Goal: Information Seeking & Learning: Learn about a topic

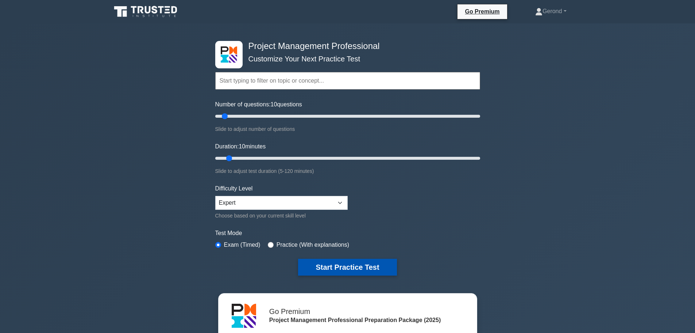
click at [341, 266] on button "Start Practice Test" at bounding box center [347, 266] width 99 height 17
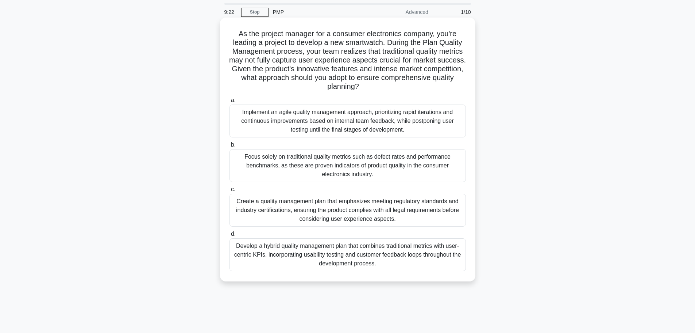
scroll to position [36, 0]
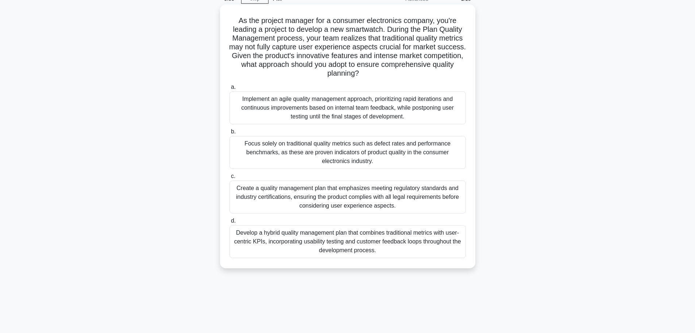
click at [343, 114] on div "Implement an agile quality management approach, prioritizing rapid iterations a…" at bounding box center [348, 107] width 237 height 33
click at [230, 89] on input "a. Implement an agile quality management approach, prioritizing rapid iteration…" at bounding box center [230, 87] width 0 height 5
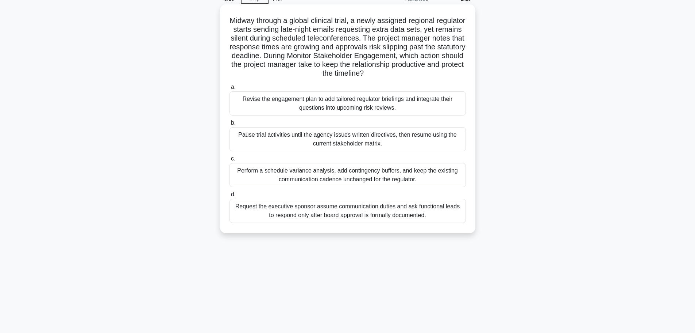
click at [376, 107] on div "Revise the engagement plan to add tailored regulator briefings and integrate th…" at bounding box center [348, 103] width 237 height 24
click at [230, 89] on input "a. Revise the engagement plan to add tailored regulator briefings and integrate…" at bounding box center [230, 87] width 0 height 5
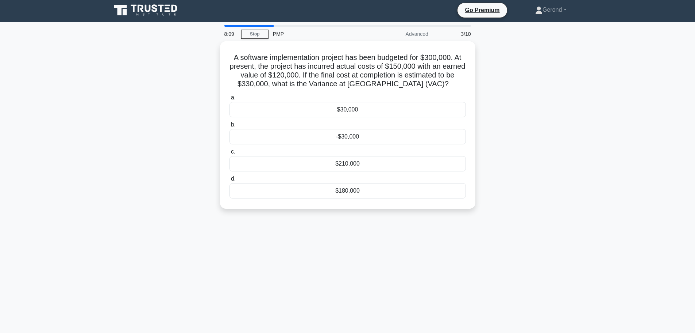
scroll to position [0, 0]
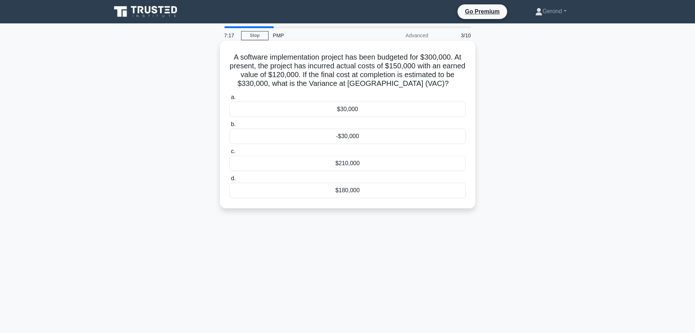
click at [360, 138] on div "-$30,000" at bounding box center [348, 135] width 237 height 15
click at [230, 127] on input "b. -$30,000" at bounding box center [230, 124] width 0 height 5
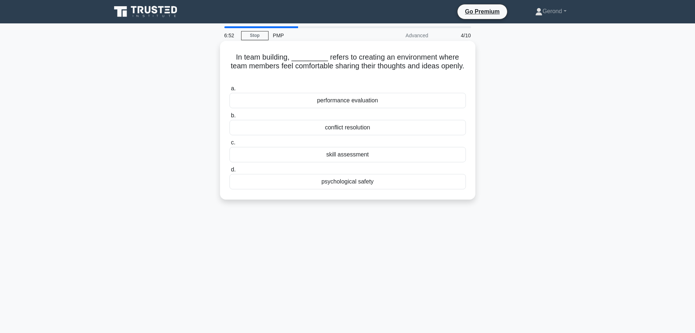
click at [352, 102] on div "performance evaluation" at bounding box center [348, 100] width 237 height 15
click at [230, 91] on input "a. performance evaluation" at bounding box center [230, 88] width 0 height 5
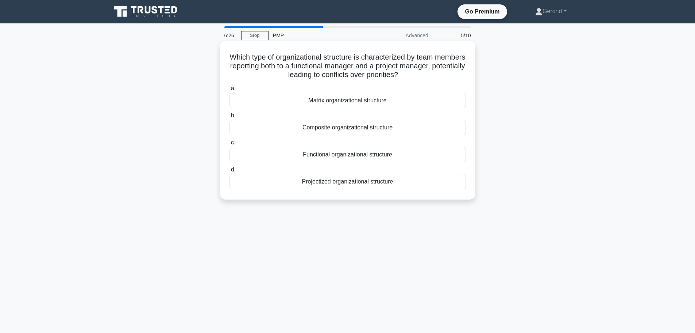
click at [361, 156] on div "Functional organizational structure" at bounding box center [348, 154] width 237 height 15
click at [230, 145] on input "c. Functional organizational structure" at bounding box center [230, 142] width 0 height 5
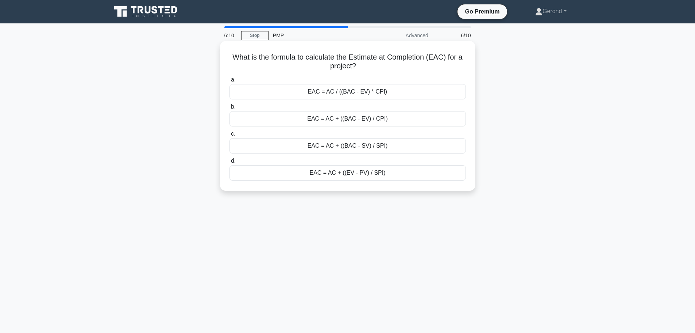
click at [357, 96] on div "EAC = AC / ((BAC - EV) * CPI)" at bounding box center [348, 91] width 237 height 15
click at [230, 82] on input "a. EAC = AC / ((BAC - EV) * CPI)" at bounding box center [230, 79] width 0 height 5
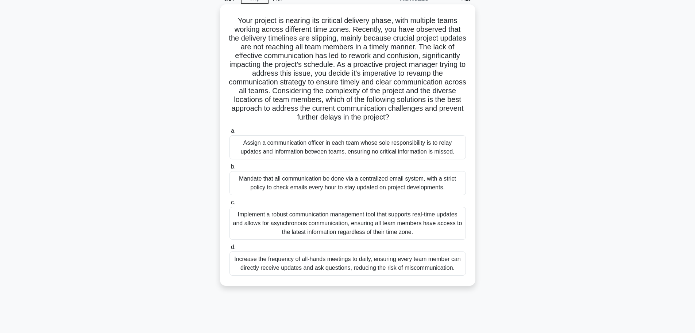
scroll to position [62, 0]
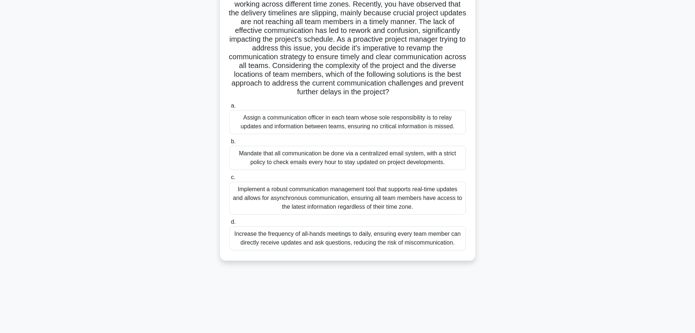
click at [328, 211] on div "Implement a robust communication management tool that supports real-time update…" at bounding box center [348, 197] width 237 height 33
click at [230, 180] on input "c. Implement a robust communication management tool that supports real-time upd…" at bounding box center [230, 177] width 0 height 5
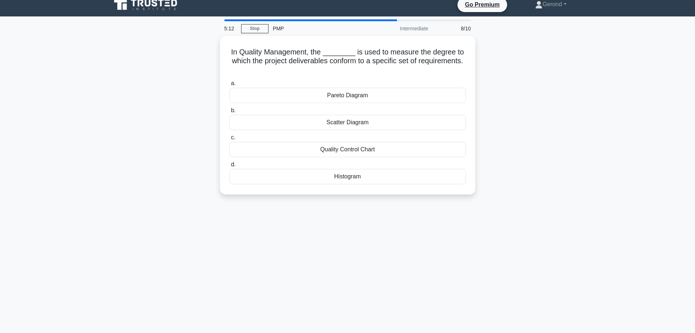
scroll to position [0, 0]
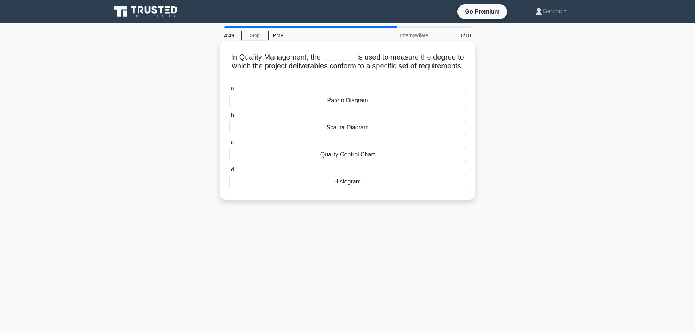
click at [372, 132] on div "Scatter Diagram" at bounding box center [348, 127] width 237 height 15
click at [230, 118] on input "b. Scatter Diagram" at bounding box center [230, 115] width 0 height 5
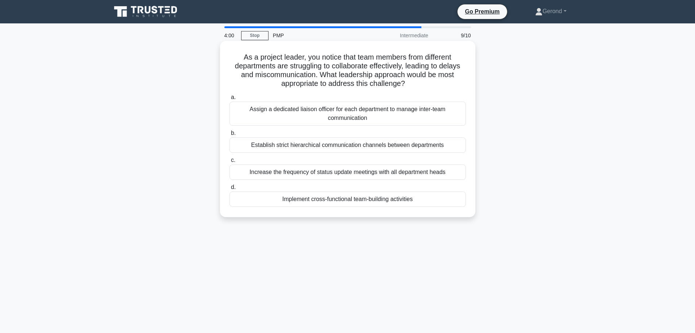
click at [357, 174] on div "Increase the frequency of status update meetings with all department heads" at bounding box center [348, 171] width 237 height 15
click at [230, 162] on input "c. Increase the frequency of status update meetings with all department heads" at bounding box center [230, 160] width 0 height 5
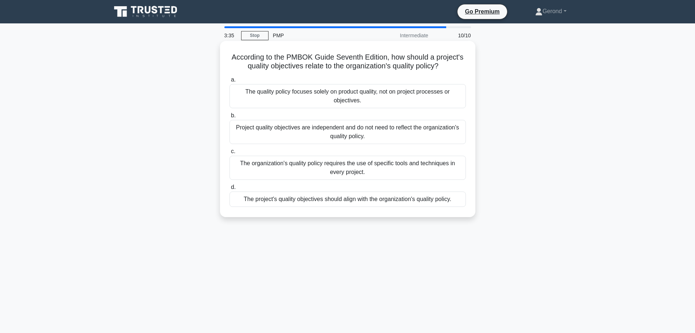
click at [401, 201] on div "The project's quality objectives should align with the organization's quality p…" at bounding box center [348, 198] width 237 height 15
click at [230, 189] on input "d. The project's quality objectives should align with the organization's qualit…" at bounding box center [230, 187] width 0 height 5
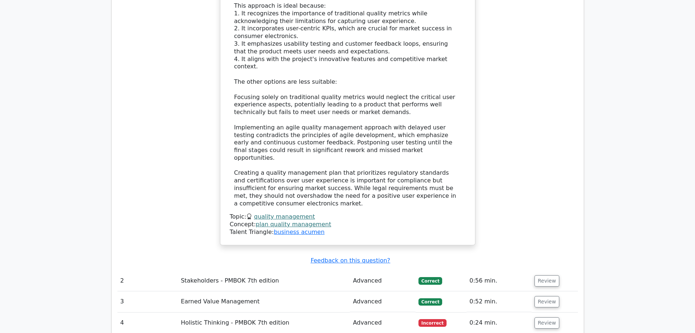
scroll to position [1022, 0]
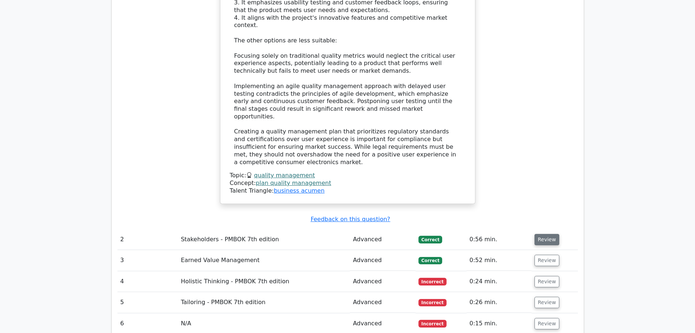
click at [550, 234] on button "Review" at bounding box center [547, 239] width 25 height 11
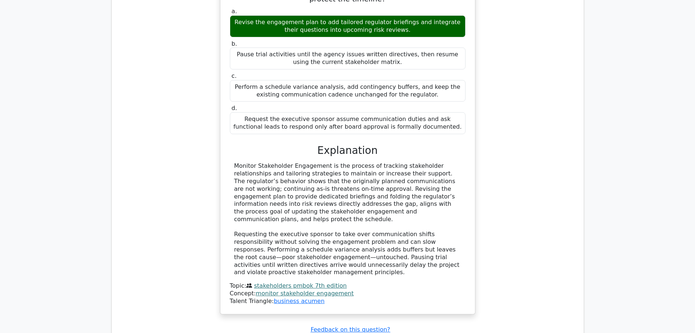
scroll to position [1387, 0]
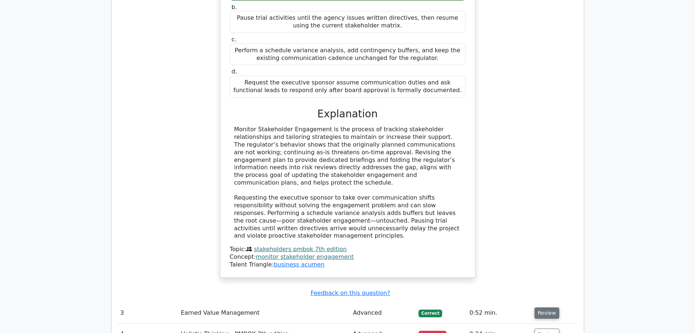
click at [549, 307] on button "Review" at bounding box center [547, 312] width 25 height 11
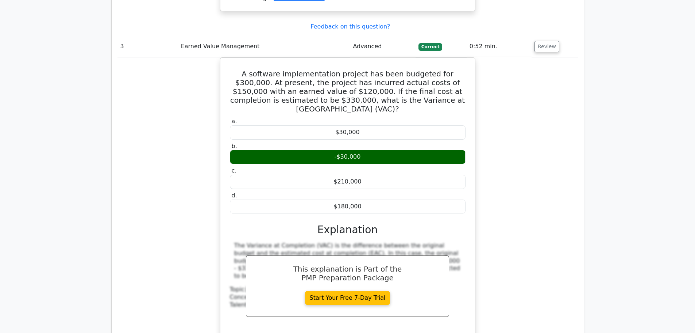
scroll to position [1715, 0]
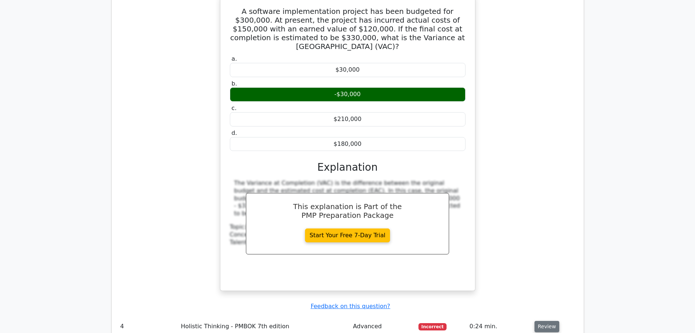
click at [547, 320] on button "Review" at bounding box center [547, 325] width 25 height 11
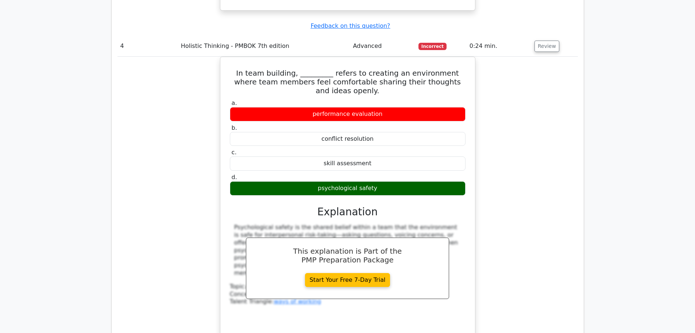
scroll to position [2007, 0]
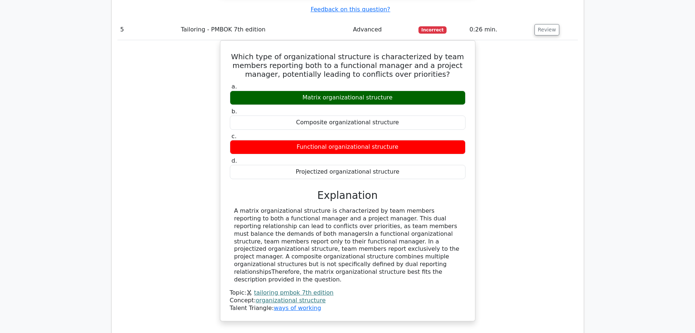
scroll to position [2445, 0]
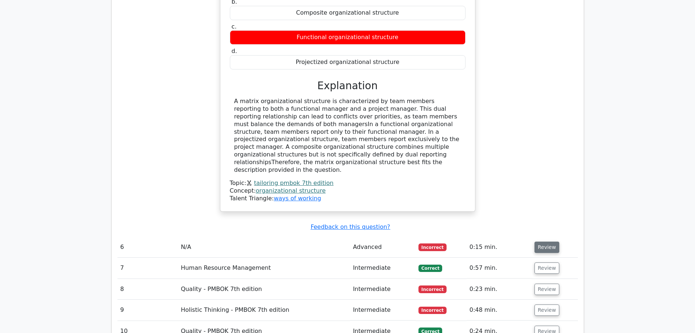
click at [545, 241] on button "Review" at bounding box center [547, 246] width 25 height 11
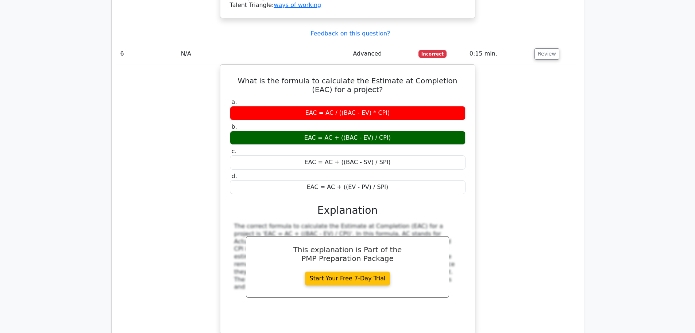
scroll to position [2701, 0]
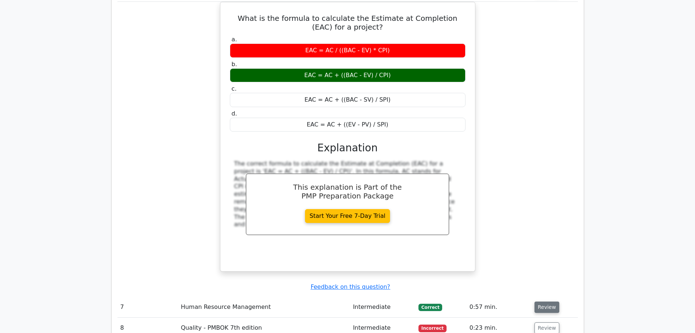
click at [546, 301] on button "Review" at bounding box center [547, 306] width 25 height 11
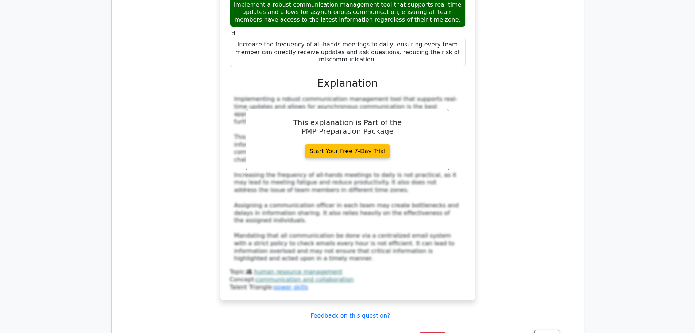
scroll to position [3248, 0]
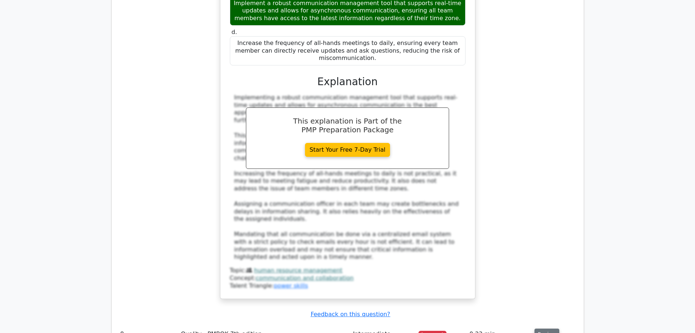
click at [551, 328] on button "Review" at bounding box center [547, 333] width 25 height 11
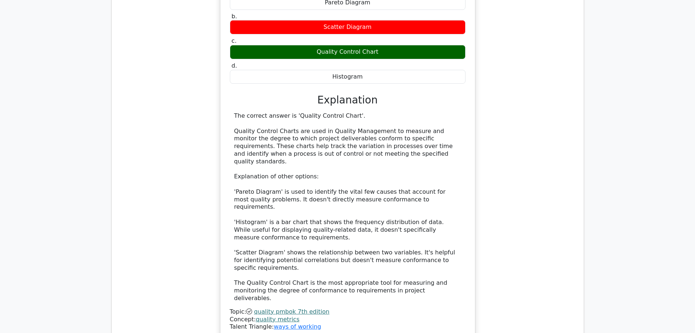
scroll to position [3650, 0]
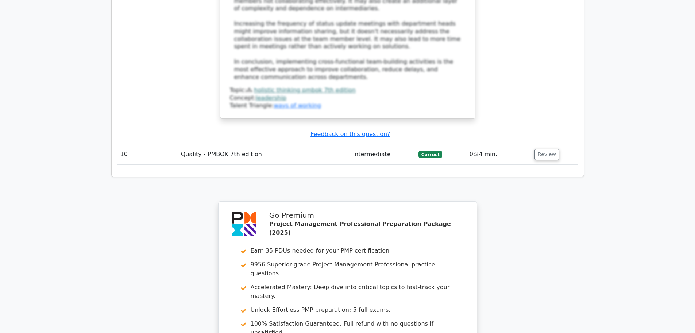
scroll to position [4402, 0]
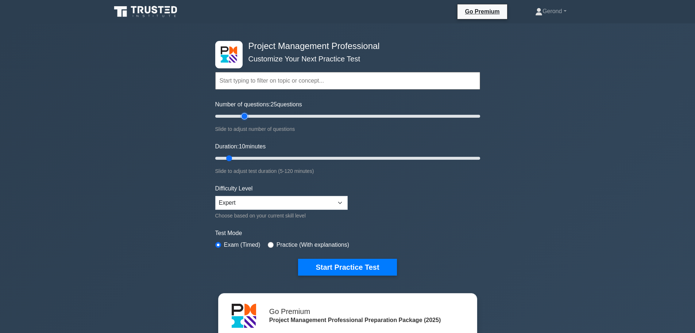
click at [247, 118] on input "Number of questions: 25 questions" at bounding box center [347, 116] width 265 height 9
type input "20"
click at [239, 118] on input "Number of questions: 25 questions" at bounding box center [347, 116] width 265 height 9
type input "20"
click at [249, 158] on input "Duration: 10 minutes" at bounding box center [347, 158] width 265 height 9
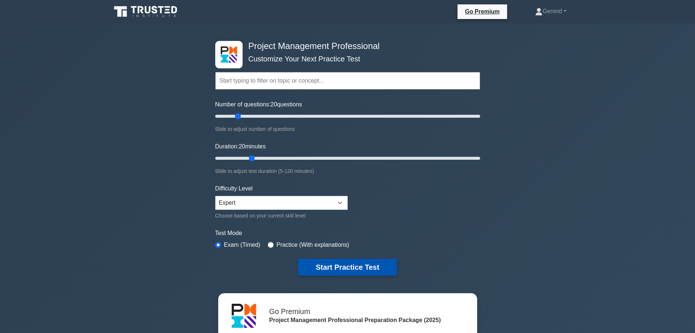
click at [354, 268] on button "Start Practice Test" at bounding box center [347, 266] width 99 height 17
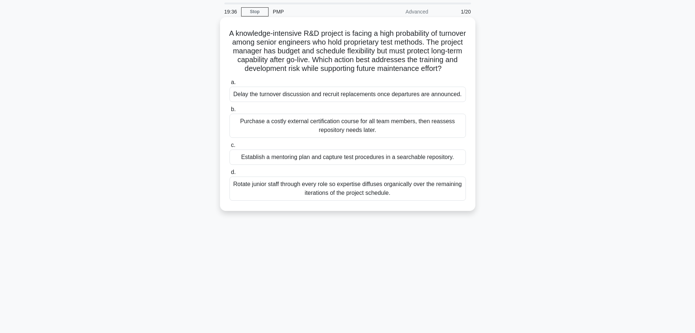
scroll to position [36, 0]
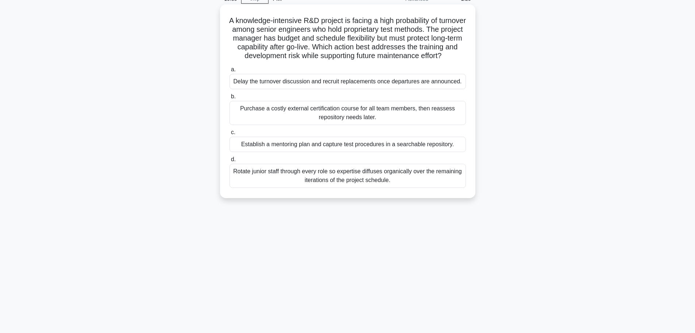
click at [350, 152] on div "Establish a mentoring plan and capture test procedures in a searchable reposito…" at bounding box center [348, 144] width 237 height 15
click at [230, 135] on input "c. Establish a mentoring plan and capture test procedures in a searchable repos…" at bounding box center [230, 132] width 0 height 5
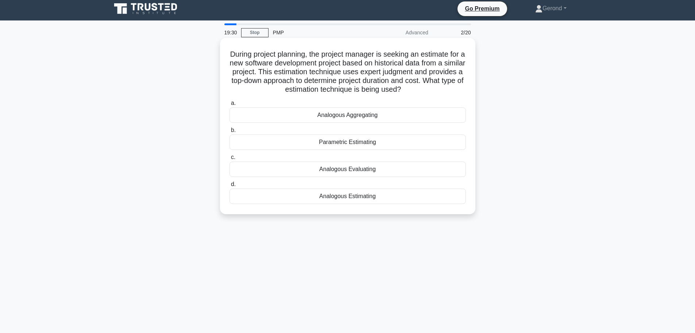
scroll to position [0, 0]
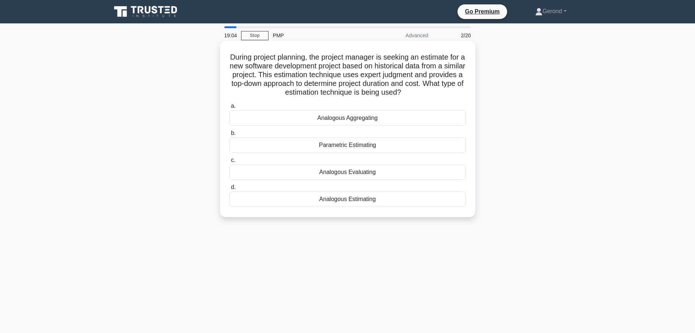
click at [351, 200] on div "Analogous Estimating" at bounding box center [348, 198] width 237 height 15
click at [230, 189] on input "d. Analogous Estimating" at bounding box center [230, 187] width 0 height 5
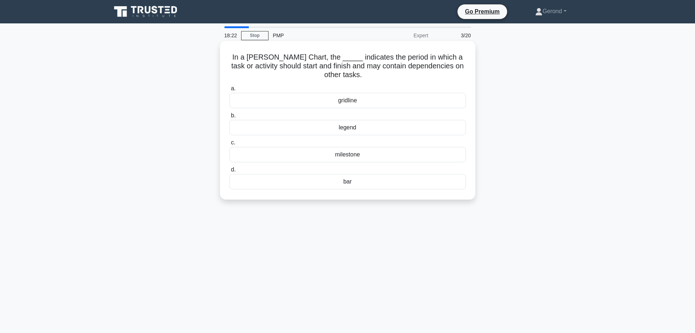
click at [350, 103] on div "gridline" at bounding box center [348, 100] width 237 height 15
click at [230, 91] on input "a. gridline" at bounding box center [230, 88] width 0 height 5
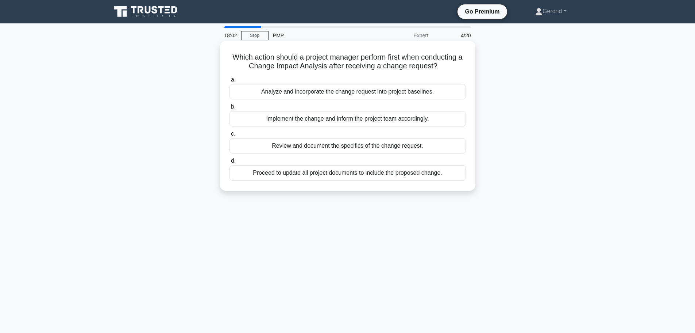
click at [381, 94] on div "Analyze and incorporate the change request into project baselines." at bounding box center [348, 91] width 237 height 15
click at [230, 82] on input "a. Analyze and incorporate the change request into project baselines." at bounding box center [230, 79] width 0 height 5
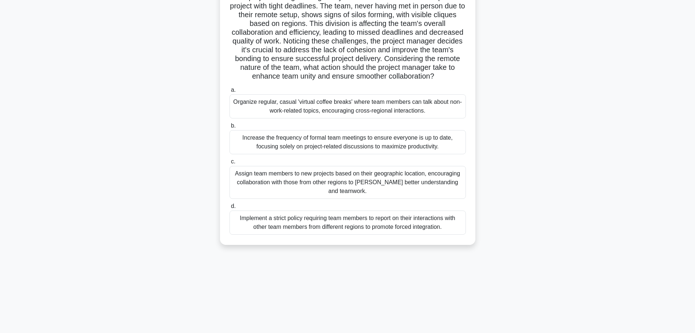
scroll to position [62, 0]
click at [626, 223] on main "17:17 Stop PMP Advanced 5/20 The project manager of a globally distributed team…" at bounding box center [347, 147] width 695 height 371
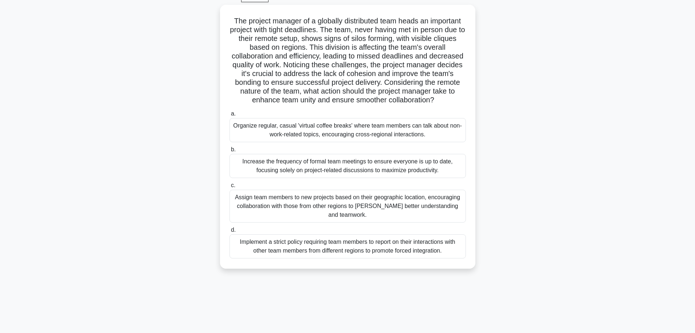
scroll to position [25, 0]
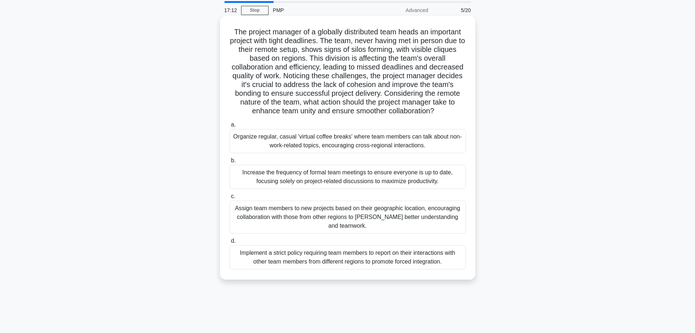
click at [415, 143] on div "Organize regular, casual 'virtual coffee breaks' where team members can talk ab…" at bounding box center [348, 141] width 237 height 24
click at [230, 127] on input "a. Organize regular, casual 'virtual coffee breaks' where team members can talk…" at bounding box center [230, 124] width 0 height 5
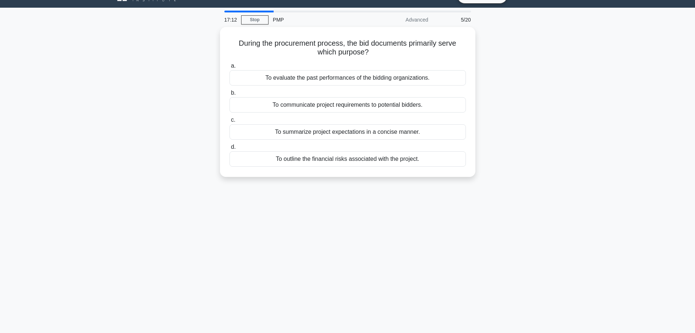
scroll to position [0, 0]
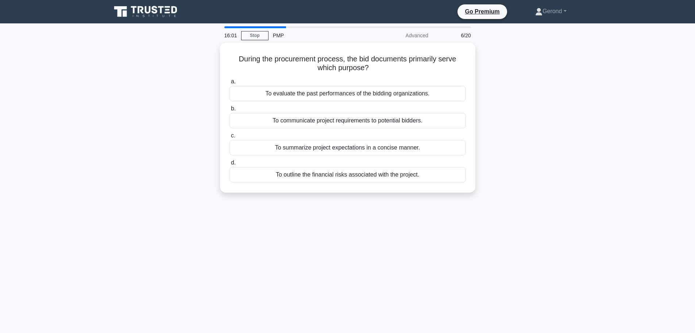
click at [557, 133] on div "During the procurement process, the bid documents primarily serve which purpose…" at bounding box center [348, 122] width 482 height 158
click at [550, 134] on div "During the procurement process, the bid documents primarily serve which purpose…" at bounding box center [348, 122] width 482 height 158
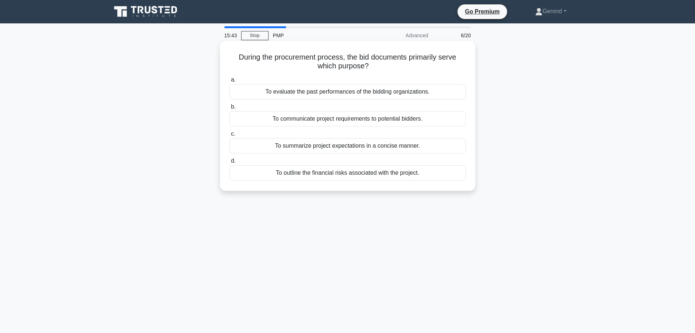
click at [352, 142] on div "To summarize project expectations in a concise manner." at bounding box center [348, 145] width 237 height 15
click at [230, 136] on input "c. To summarize project expectations in a concise manner." at bounding box center [230, 133] width 0 height 5
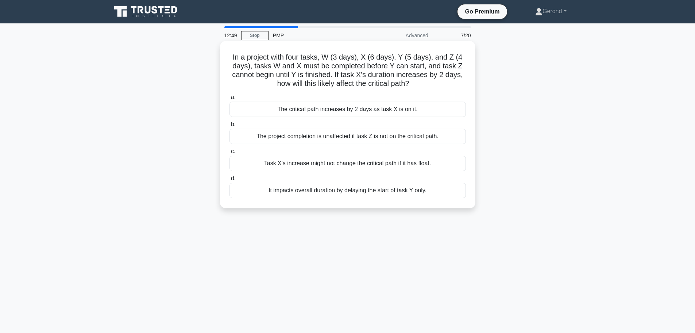
click at [392, 107] on div "The critical path increases by 2 days as task X is on it." at bounding box center [348, 108] width 237 height 15
click at [230, 100] on input "a. The critical path increases by 2 days as task X is on it." at bounding box center [230, 97] width 0 height 5
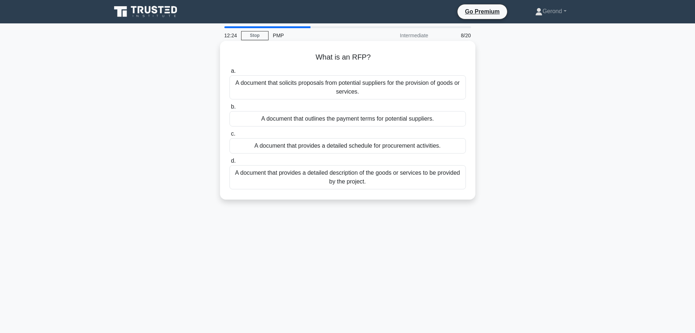
click at [396, 93] on div "A document that solicits proposals from potential suppliers for the provision o…" at bounding box center [348, 87] width 237 height 24
click at [230, 73] on input "a. A document that solicits proposals from potential suppliers for the provisio…" at bounding box center [230, 71] width 0 height 5
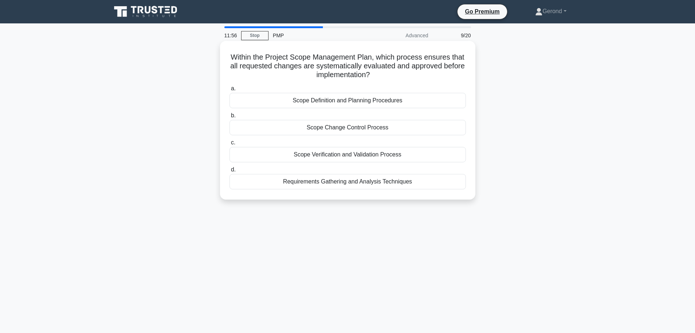
click at [371, 129] on div "Scope Change Control Process" at bounding box center [348, 127] width 237 height 15
click at [230, 118] on input "b. Scope Change Control Process" at bounding box center [230, 115] width 0 height 5
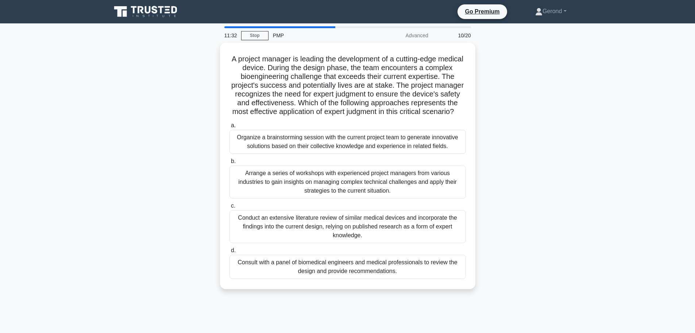
scroll to position [36, 0]
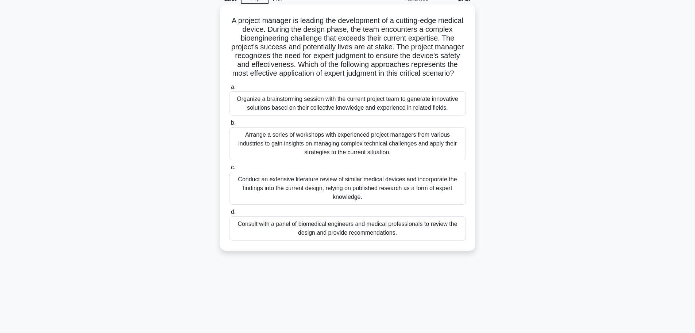
click at [397, 240] on div "Consult with a panel of biomedical engineers and medical professionals to revie…" at bounding box center [348, 228] width 237 height 24
click at [230, 214] on input "d. Consult with a panel of biomedical engineers and medical professionals to re…" at bounding box center [230, 212] width 0 height 5
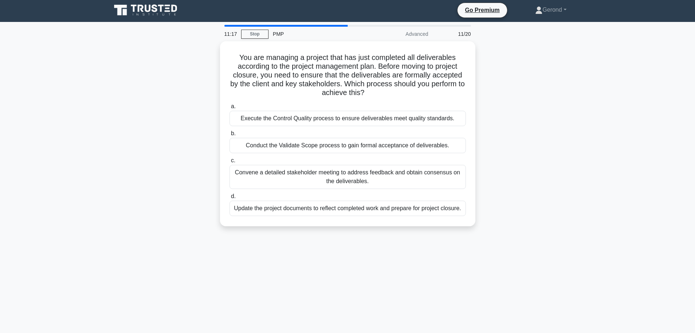
scroll to position [0, 0]
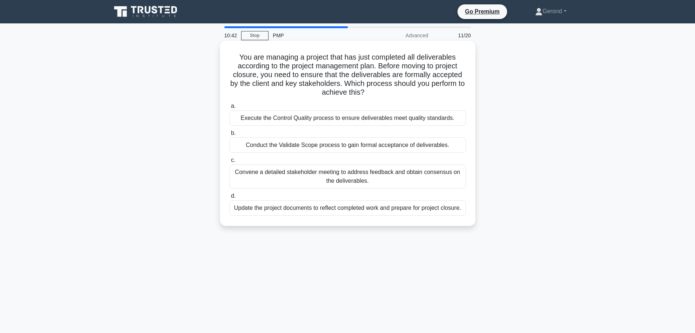
click at [380, 145] on div "Conduct the Validate Scope process to gain formal acceptance of deliverables." at bounding box center [348, 144] width 237 height 15
click at [230, 135] on input "b. Conduct the Validate Scope process to gain formal acceptance of deliverables." at bounding box center [230, 133] width 0 height 5
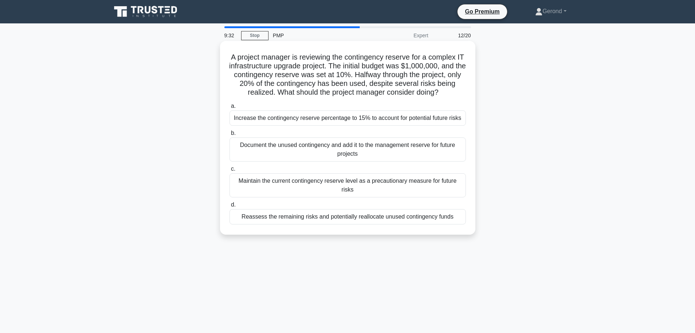
click at [382, 191] on div "Maintain the current contingency reserve level as a precautionary measure for f…" at bounding box center [348, 185] width 237 height 24
click at [230, 171] on input "c. Maintain the current contingency reserve level as a precautionary measure fo…" at bounding box center [230, 168] width 0 height 5
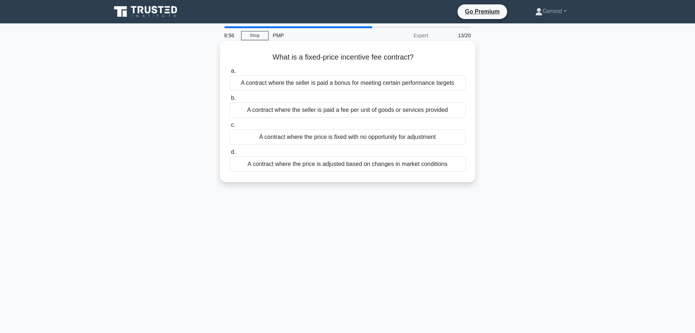
click at [398, 85] on div "A contract where the seller is paid a bonus for meeting certain performance tar…" at bounding box center [348, 82] width 237 height 15
click at [230, 73] on input "a. A contract where the seller is paid a bonus for meeting certain performance …" at bounding box center [230, 71] width 0 height 5
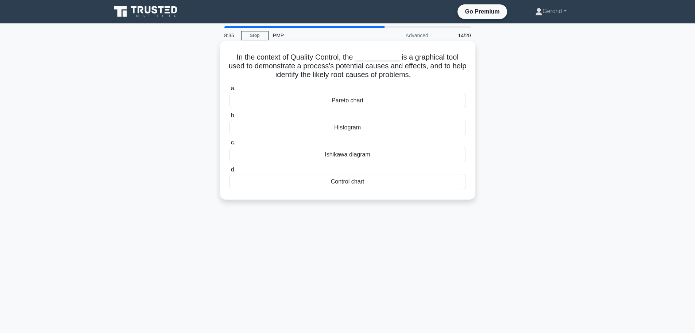
click at [360, 184] on div "Control chart" at bounding box center [348, 181] width 237 height 15
click at [230, 172] on input "d. Control chart" at bounding box center [230, 169] width 0 height 5
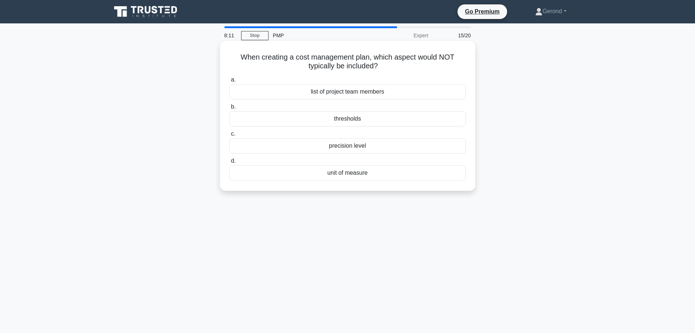
click at [355, 146] on div "precision level" at bounding box center [348, 145] width 237 height 15
click at [230, 136] on input "c. precision level" at bounding box center [230, 133] width 0 height 5
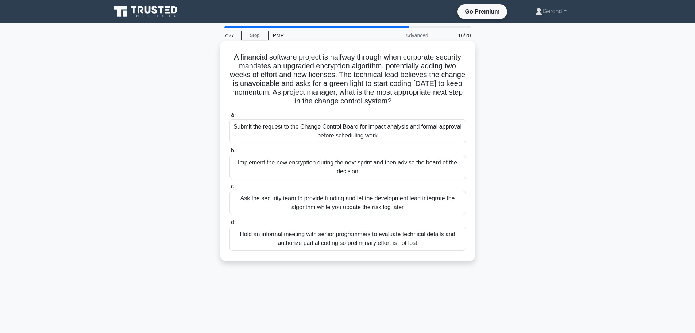
click at [401, 136] on div "Submit the request to the Change Control Board for impact analysis and formal a…" at bounding box center [348, 131] width 237 height 24
click at [230, 117] on input "a. Submit the request to the Change Control Board for impact analysis and forma…" at bounding box center [230, 114] width 0 height 5
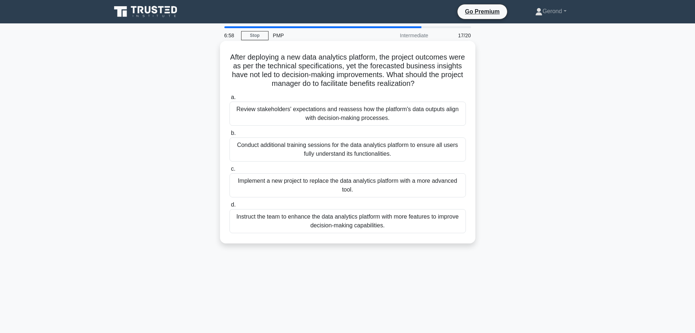
click at [416, 117] on div "Review stakeholders' expectations and reassess how the platform's data outputs …" at bounding box center [348, 113] width 237 height 24
click at [230, 100] on input "a. Review stakeholders' expectations and reassess how the platform's data outpu…" at bounding box center [230, 97] width 0 height 5
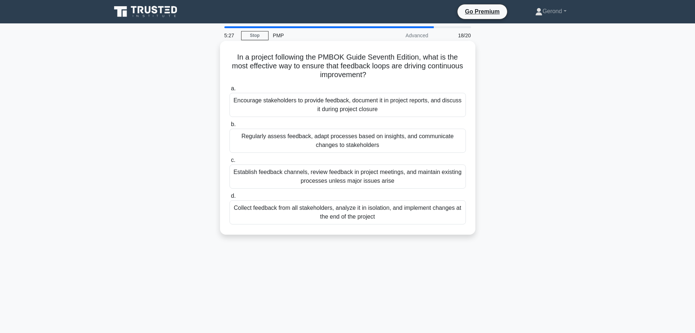
click at [372, 111] on div "Encourage stakeholders to provide feedback, document it in project reports, and…" at bounding box center [348, 105] width 237 height 24
click at [230, 91] on input "a. Encourage stakeholders to provide feedback, document it in project reports, …" at bounding box center [230, 88] width 0 height 5
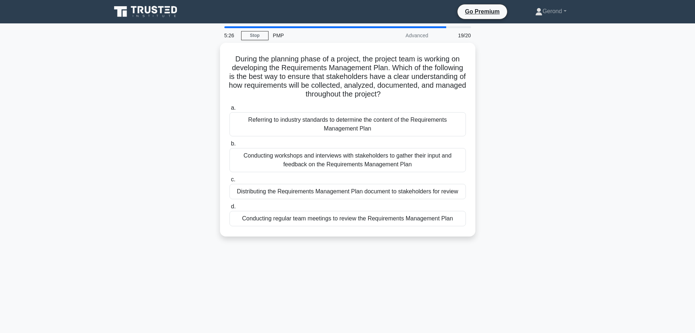
click at [537, 190] on div "During the planning phase of a project, the project team is working on developi…" at bounding box center [348, 144] width 482 height 202
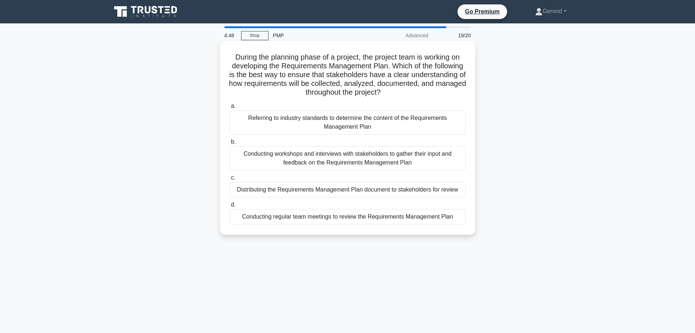
click at [414, 160] on div "Conducting workshops and interviews with stakeholders to gather their input and…" at bounding box center [348, 158] width 237 height 24
click at [230, 144] on input "b. Conducting workshops and interviews with stakeholders to gather their input …" at bounding box center [230, 141] width 0 height 5
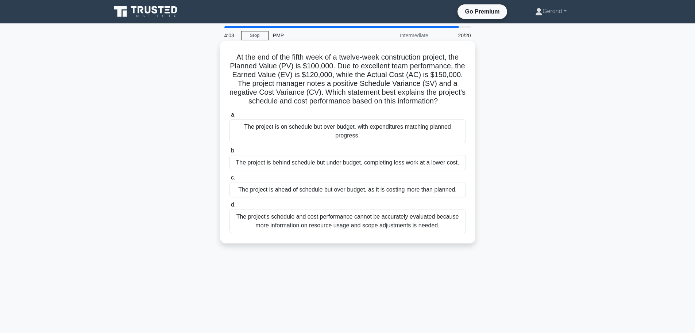
click at [455, 187] on div "The project is ahead of schedule but over budget, as it is costing more than pl…" at bounding box center [348, 189] width 237 height 15
click at [230, 180] on input "c. The project is ahead of schedule but over budget, as it is costing more than…" at bounding box center [230, 177] width 0 height 5
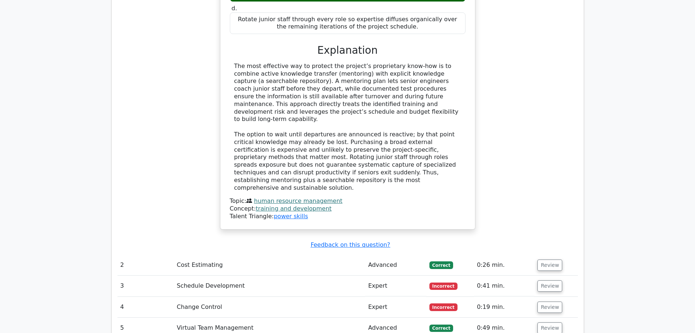
scroll to position [1058, 0]
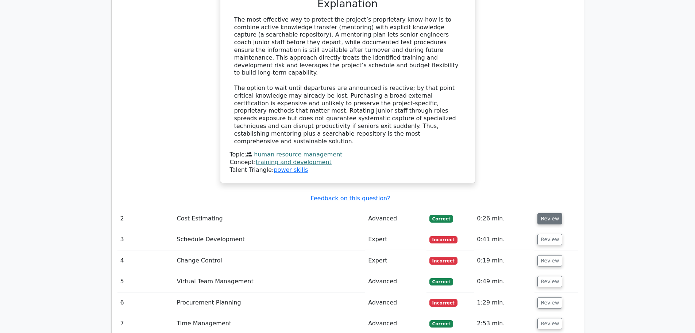
click at [547, 213] on button "Review" at bounding box center [550, 218] width 25 height 11
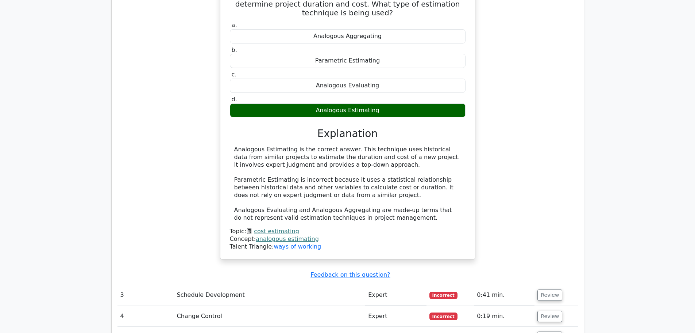
scroll to position [1387, 0]
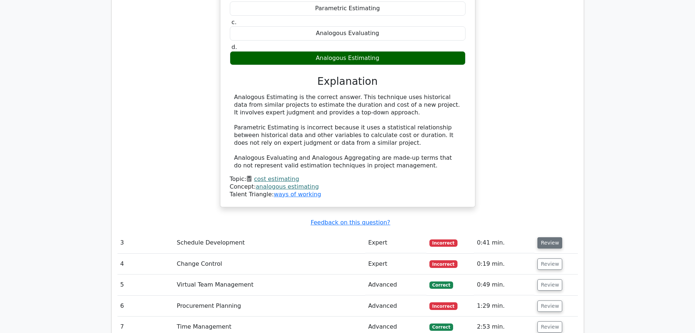
click at [546, 237] on button "Review" at bounding box center [550, 242] width 25 height 11
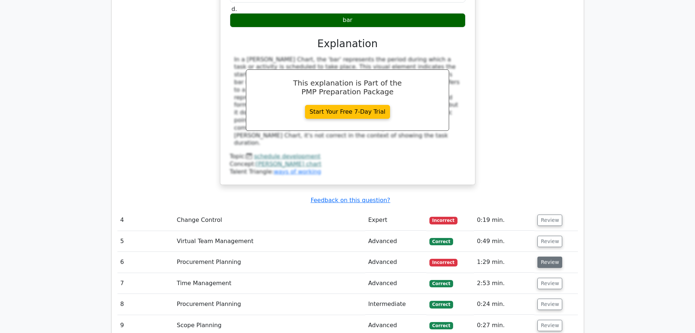
scroll to position [1752, 0]
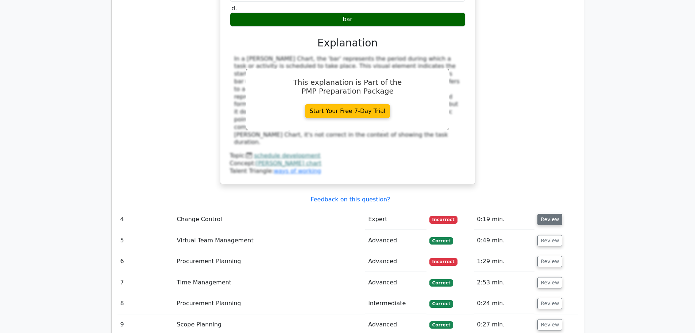
click at [542, 214] on button "Review" at bounding box center [550, 219] width 25 height 11
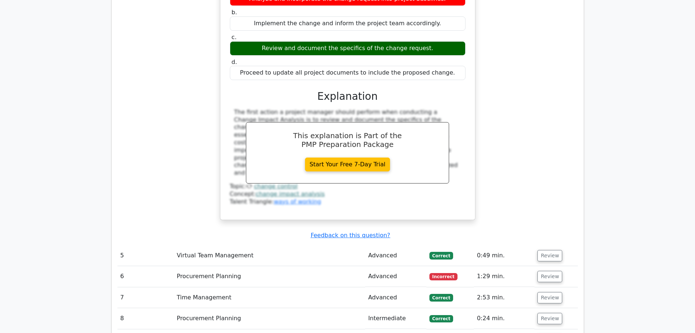
scroll to position [2044, 0]
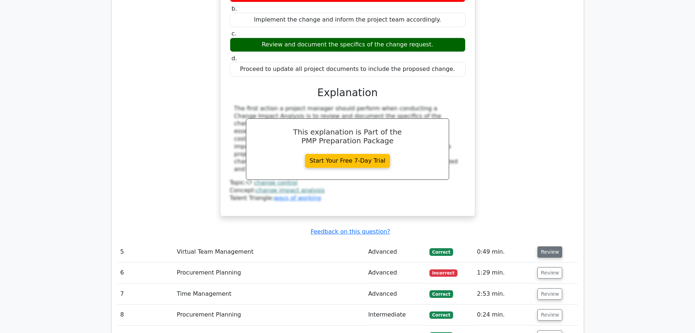
click at [544, 246] on button "Review" at bounding box center [550, 251] width 25 height 11
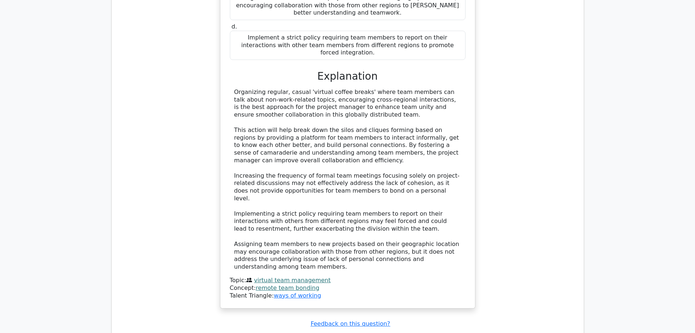
scroll to position [2555, 0]
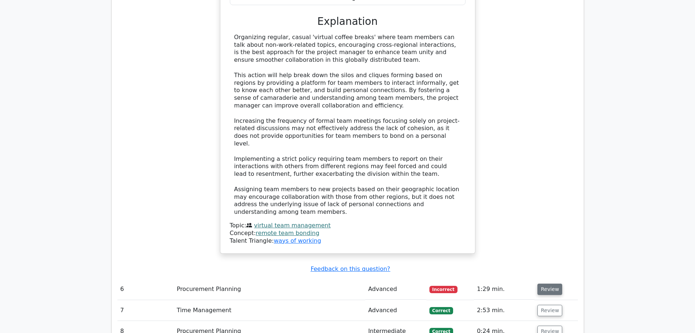
click at [547, 283] on button "Review" at bounding box center [550, 288] width 25 height 11
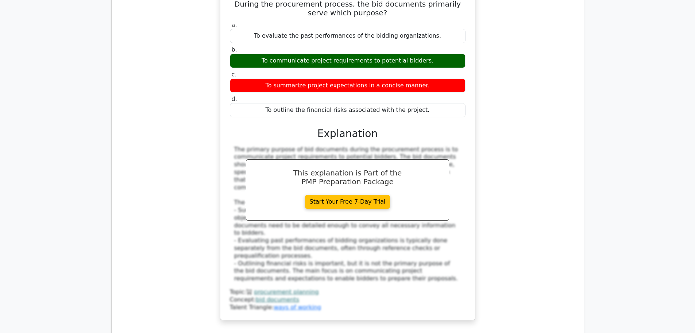
scroll to position [2920, 0]
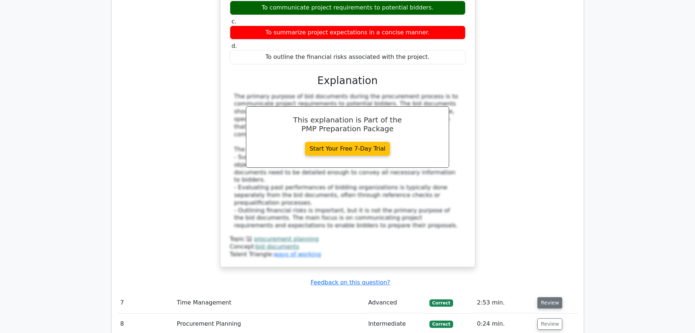
click at [549, 297] on button "Review" at bounding box center [550, 302] width 25 height 11
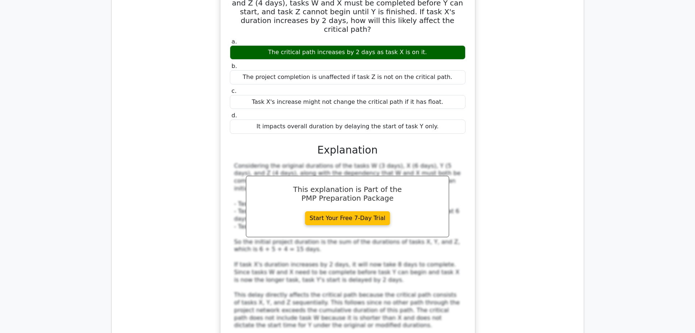
scroll to position [3321, 0]
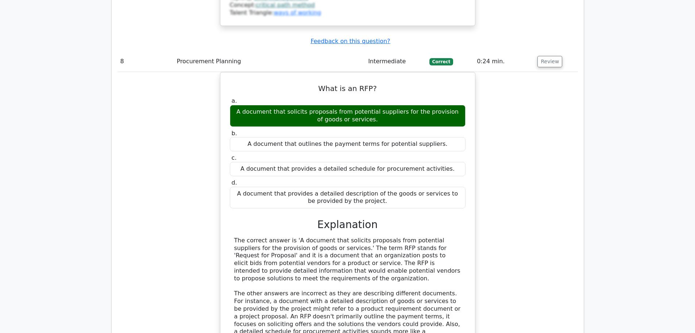
scroll to position [3759, 0]
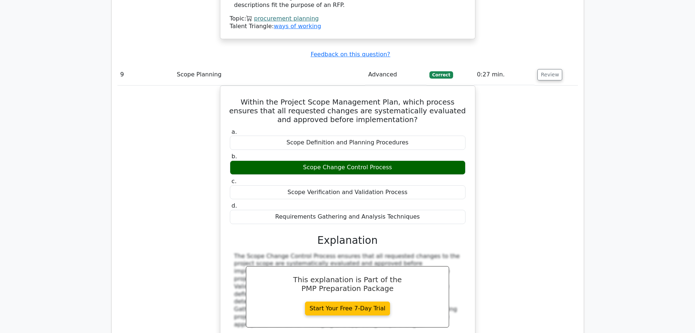
scroll to position [4088, 0]
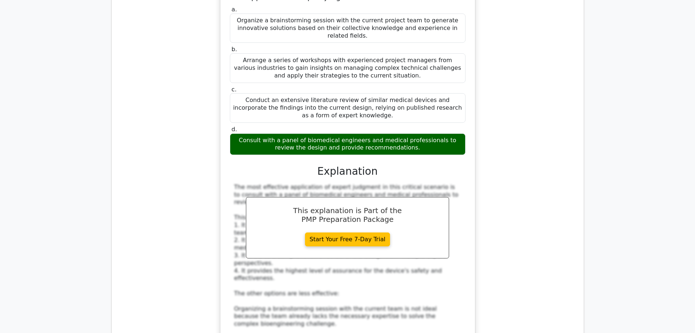
scroll to position [4599, 0]
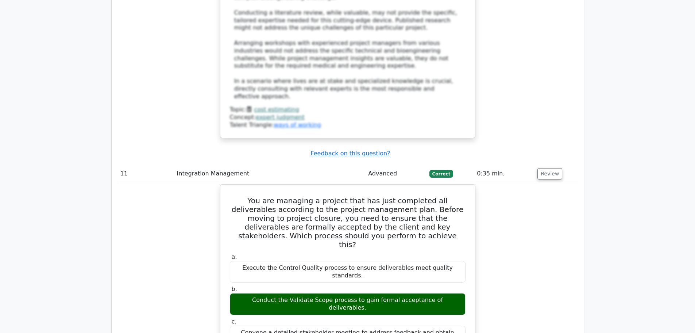
scroll to position [5000, 0]
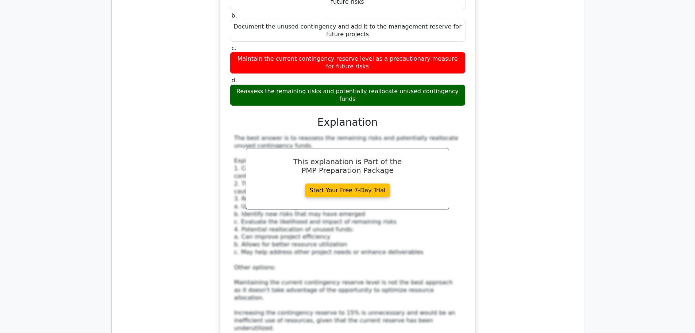
scroll to position [5511, 0]
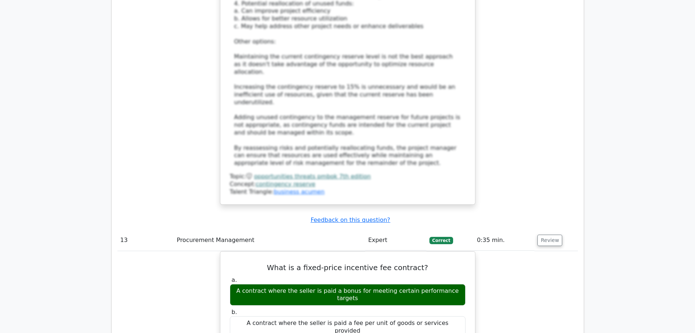
scroll to position [5840, 0]
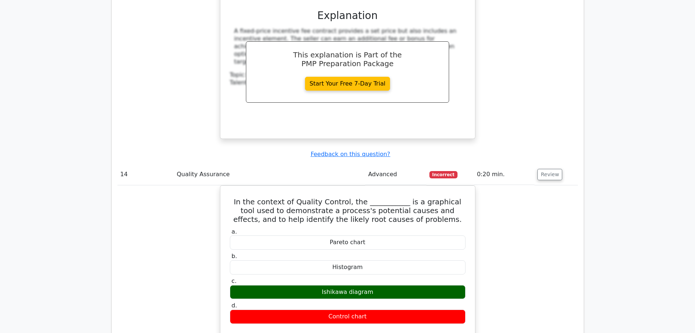
scroll to position [6132, 0]
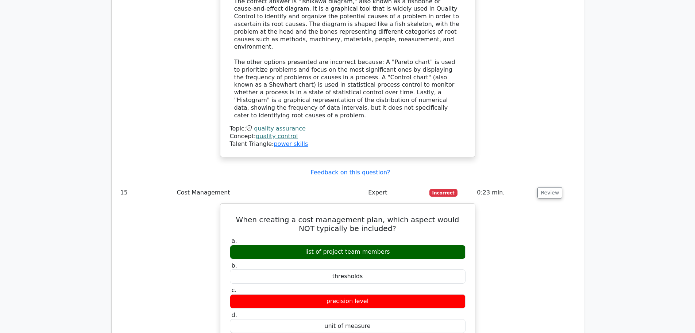
scroll to position [6533, 0]
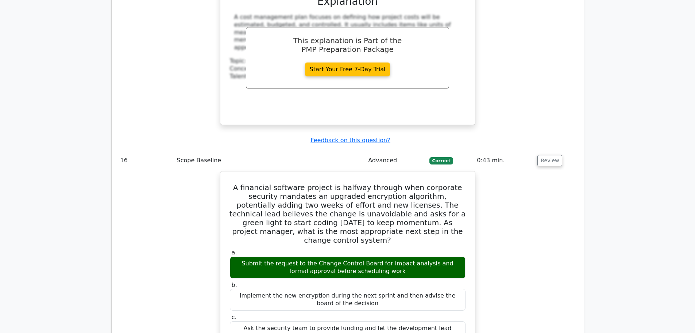
scroll to position [6971, 0]
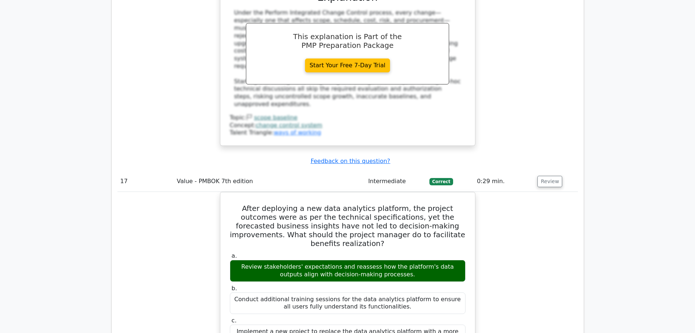
scroll to position [7300, 0]
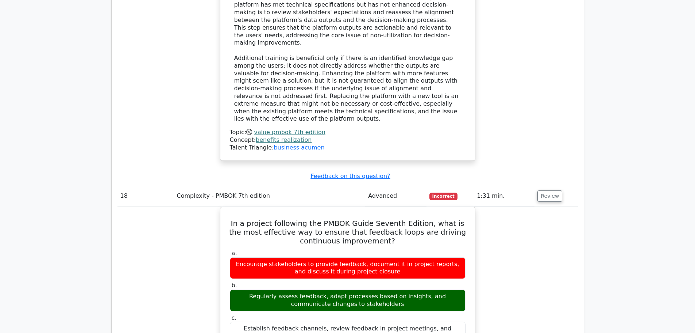
scroll to position [7701, 0]
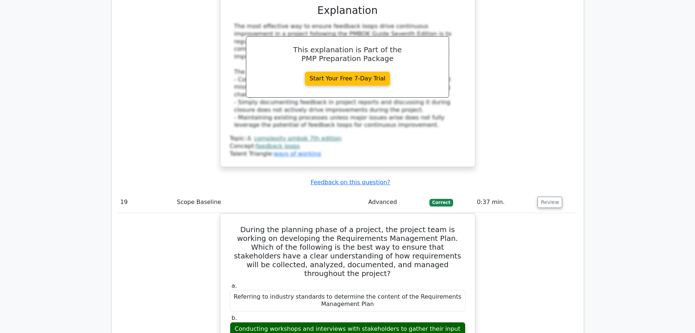
scroll to position [8139, 0]
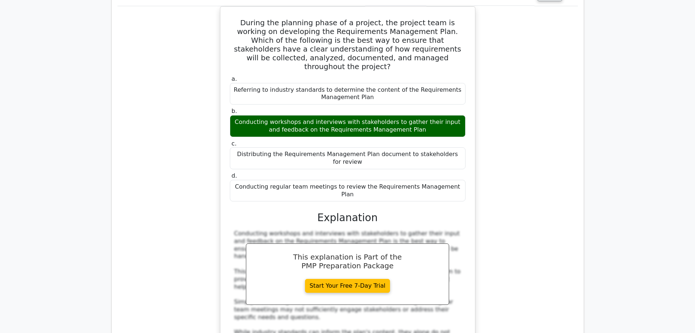
scroll to position [8285, 0]
